Goal: Find contact information: Find contact information

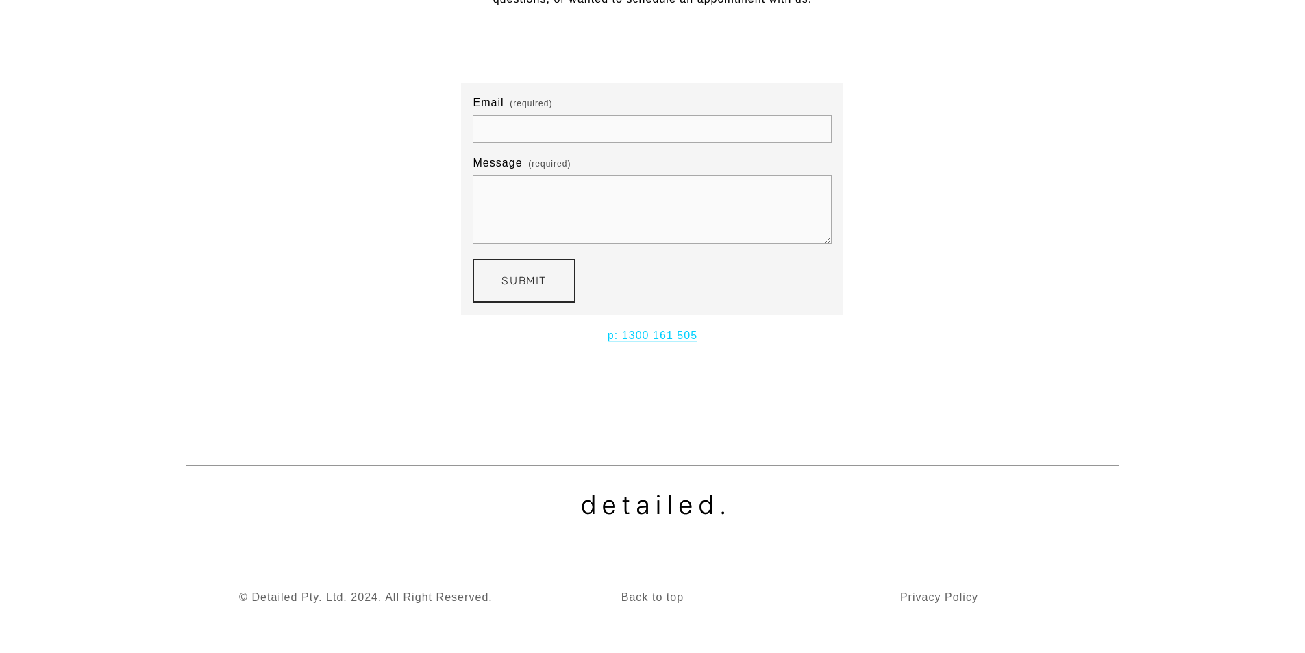
scroll to position [236, 0]
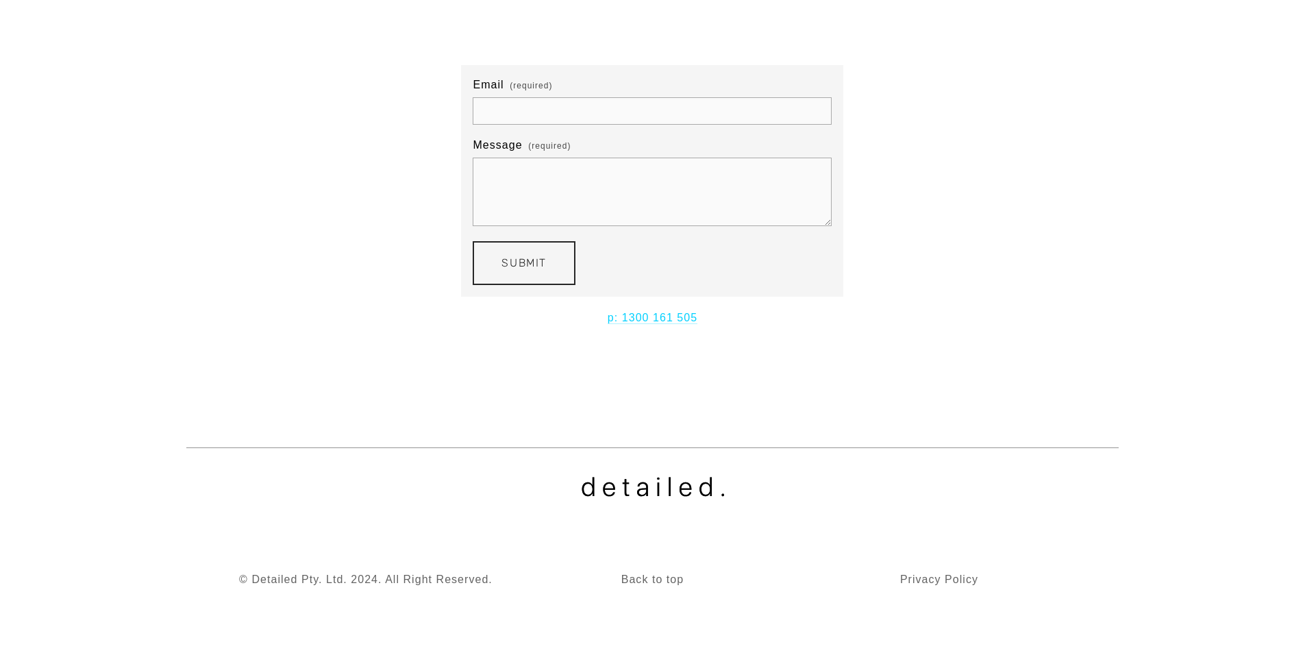
drag, startPoint x: 1253, startPoint y: 346, endPoint x: 1005, endPoint y: 356, distance: 247.4
click at [1253, 345] on section "Get In Touch We’d love to hear from you. Let us know if you had any questions, …" at bounding box center [652, 113] width 1233 height 562
drag, startPoint x: 685, startPoint y: 324, endPoint x: 622, endPoint y: 329, distance: 63.2
click at [622, 329] on div "p: 1300 161 505" at bounding box center [652, 318] width 564 height 42
copy link "1300 161 505"
